Goal: Entertainment & Leisure: Consume media (video, audio)

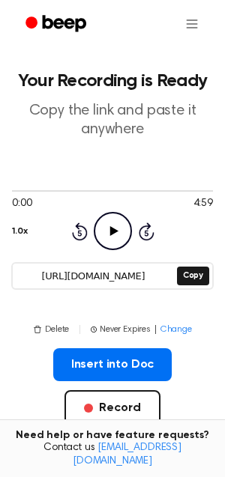
click at [107, 231] on icon "Play Audio" at bounding box center [113, 231] width 38 height 38
click at [79, 234] on icon "Rewind 5 seconds" at bounding box center [79, 231] width 16 height 19
click at [81, 228] on icon "Rewind 5 seconds" at bounding box center [79, 231] width 16 height 19
click at [81, 227] on icon "Rewind 5 seconds" at bounding box center [79, 231] width 16 height 19
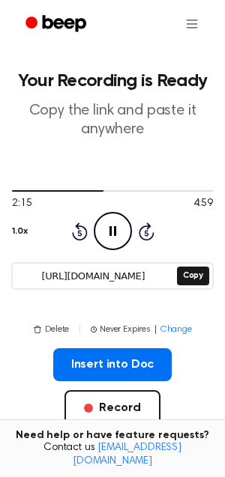
click at [81, 227] on icon "Rewind 5 seconds" at bounding box center [79, 231] width 16 height 19
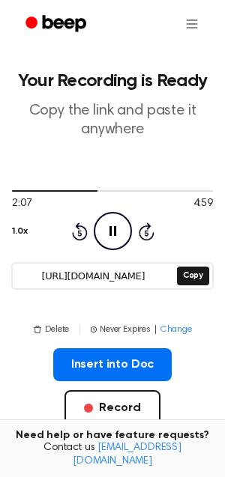
click at [81, 227] on icon "Rewind 5 seconds" at bounding box center [79, 231] width 16 height 19
click at [80, 228] on icon "Rewind 5 seconds" at bounding box center [79, 231] width 16 height 19
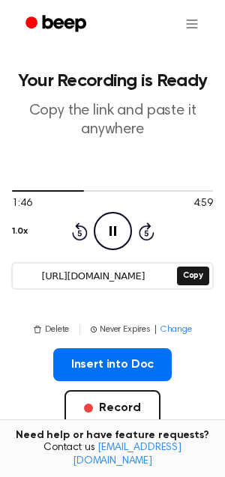
click at [80, 228] on icon "Rewind 5 seconds" at bounding box center [79, 231] width 16 height 19
